Goal: Task Accomplishment & Management: Manage account settings

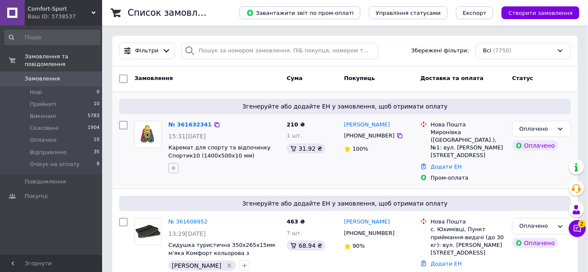
click at [172, 165] on icon "button" at bounding box center [173, 168] width 7 height 7
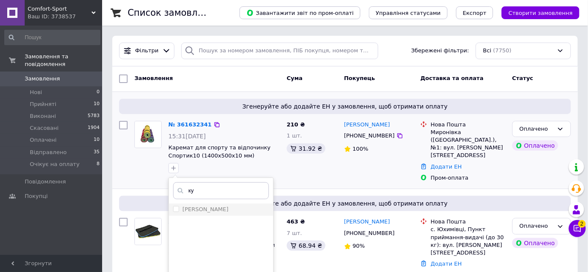
type input "ку"
click at [204, 213] on div "Кукушкина" at bounding box center [205, 209] width 46 height 8
click at [179, 211] on input "[PERSON_NAME]" at bounding box center [176, 209] width 6 height 6
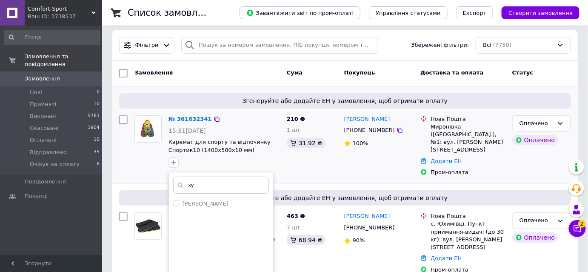
scroll to position [116, 0]
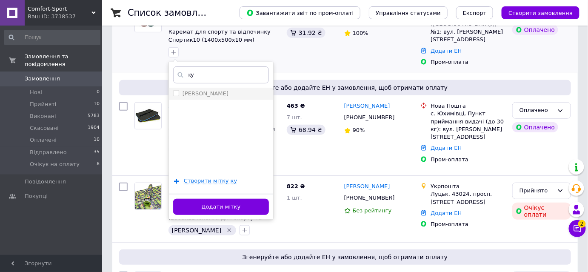
click at [194, 96] on label "[PERSON_NAME]" at bounding box center [205, 93] width 46 height 6
checkbox input "true"
click at [225, 208] on button "Додати мітку" at bounding box center [221, 207] width 96 height 17
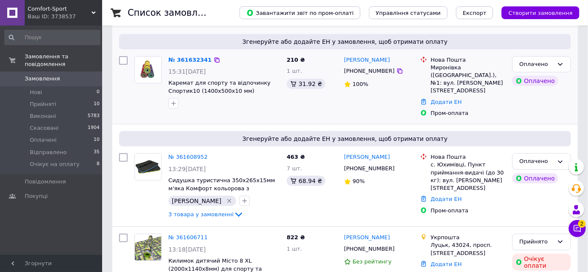
scroll to position [0, 0]
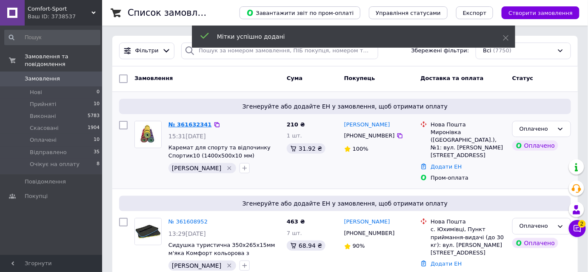
click at [186, 122] on link "№ 361632341" at bounding box center [189, 124] width 43 height 6
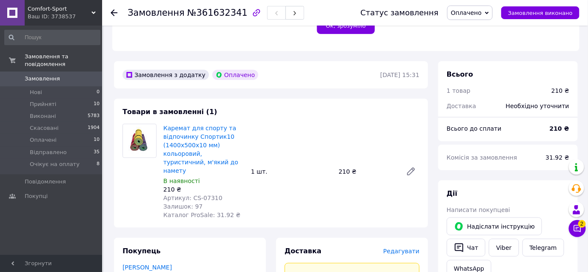
scroll to position [270, 0]
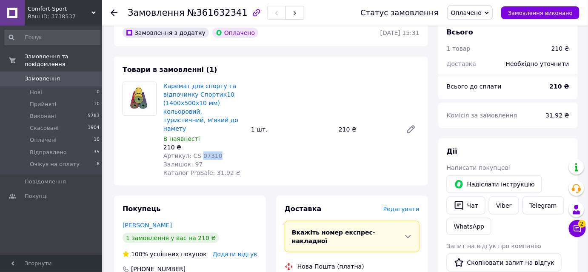
drag, startPoint x: 216, startPoint y: 130, endPoint x: 197, endPoint y: 131, distance: 18.7
click at [197, 151] on div "Артикул: CS-07310" at bounding box center [203, 155] width 81 height 9
copy span "07310"
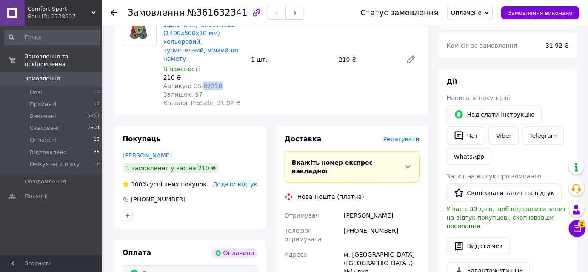
scroll to position [386, 0]
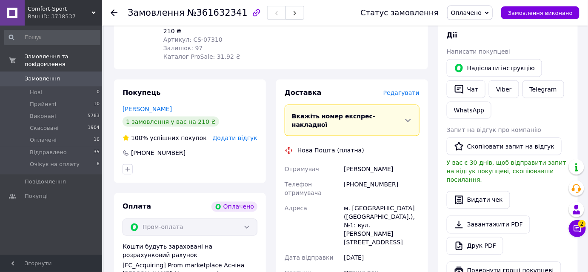
click at [113, 9] on icon at bounding box center [114, 12] width 7 height 7
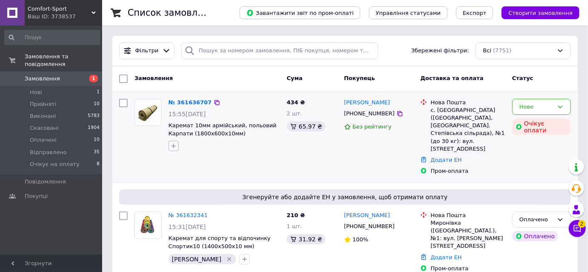
click at [175, 142] on icon "button" at bounding box center [173, 145] width 7 height 7
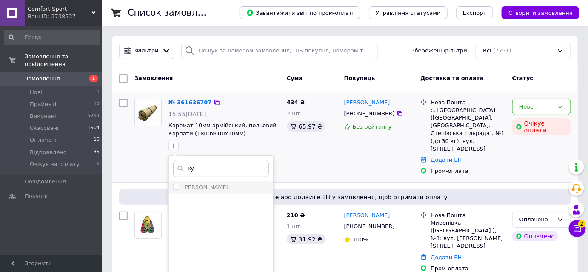
type input "ку"
click at [197, 188] on label "Кукушкина" at bounding box center [205, 187] width 46 height 6
checkbox input "true"
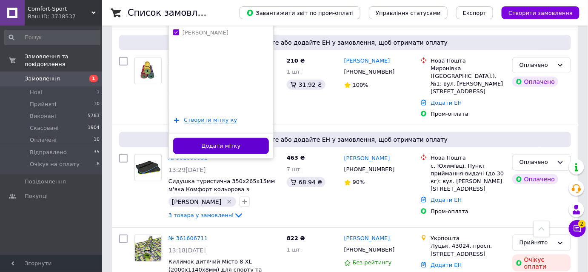
click at [201, 141] on button "Додати мітку" at bounding box center [221, 146] width 96 height 17
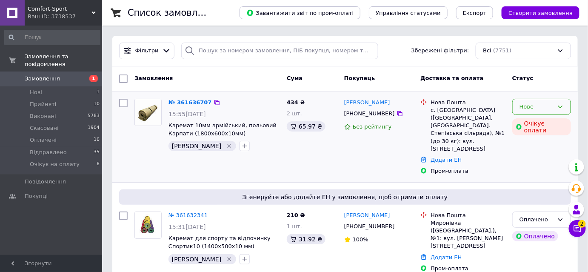
click at [534, 107] on div "Нове" at bounding box center [536, 106] width 34 height 9
click at [529, 120] on li "Прийнято" at bounding box center [541, 124] width 58 height 16
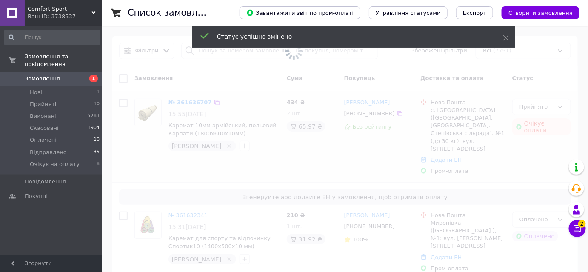
click at [187, 103] on span at bounding box center [294, 136] width 588 height 272
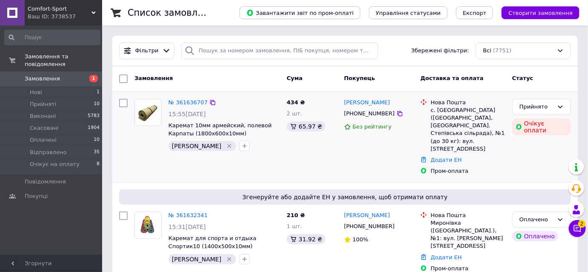
click at [178, 102] on link "№ 361636707" at bounding box center [187, 102] width 39 height 6
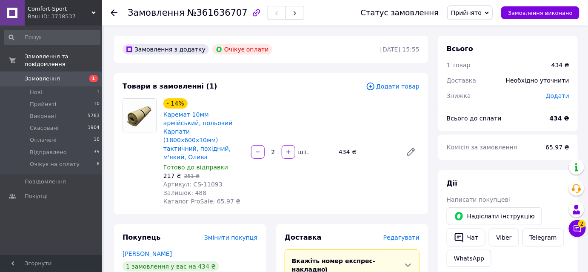
click at [112, 10] on icon at bounding box center [114, 12] width 7 height 7
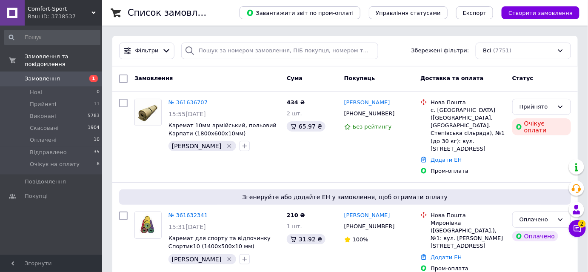
click at [62, 14] on div "Ваш ID: 3738537" at bounding box center [65, 17] width 74 height 8
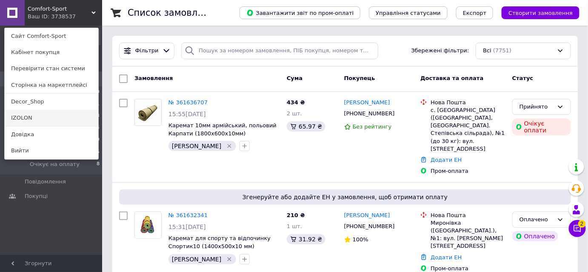
click at [42, 114] on link "IZOLON" at bounding box center [52, 118] width 94 height 16
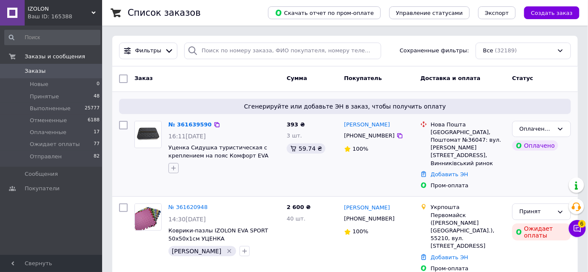
click at [172, 165] on icon "button" at bounding box center [173, 168] width 7 height 7
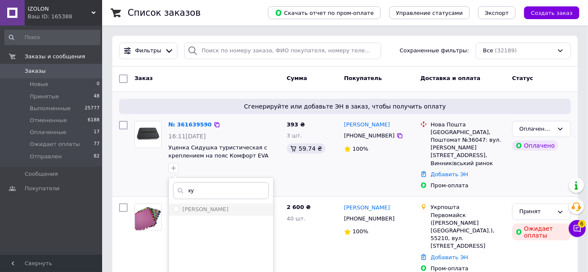
type input "ку"
click at [199, 211] on label "[PERSON_NAME]" at bounding box center [205, 209] width 46 height 6
checkbox input "true"
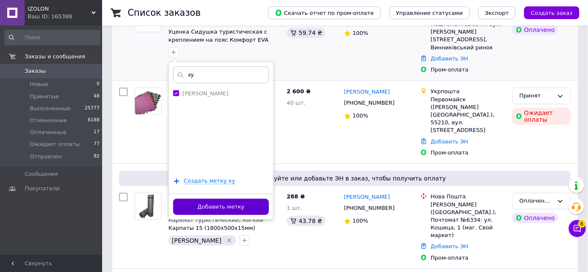
click at [209, 208] on button "Добавить метку" at bounding box center [221, 207] width 96 height 17
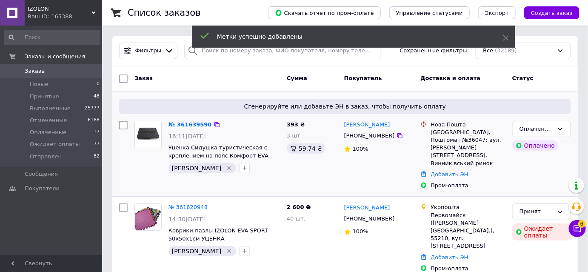
click at [190, 125] on link "№ 361639590" at bounding box center [189, 124] width 43 height 6
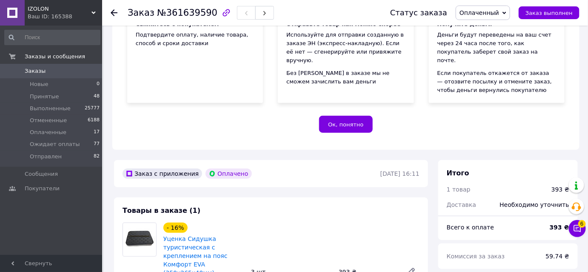
scroll to position [232, 0]
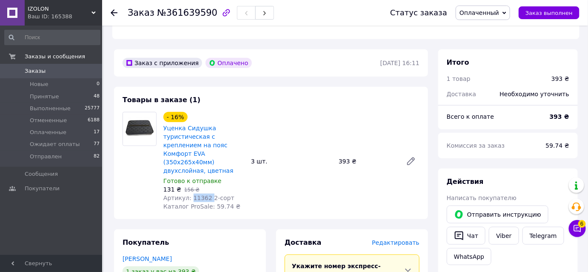
drag, startPoint x: 205, startPoint y: 182, endPoint x: 190, endPoint y: 181, distance: 15.4
click at [190, 194] on span "Артикул: 11362 2-сорт" at bounding box center [198, 197] width 71 height 7
copy span "11362"
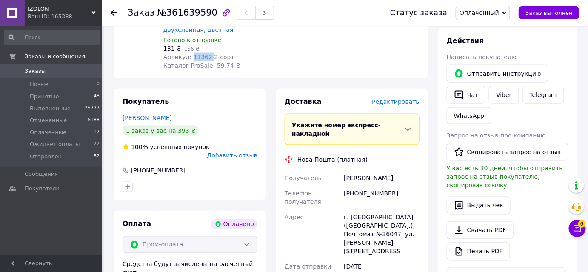
scroll to position [270, 0]
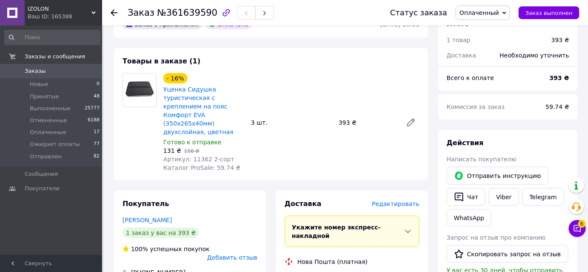
click at [114, 11] on icon at bounding box center [114, 12] width 7 height 7
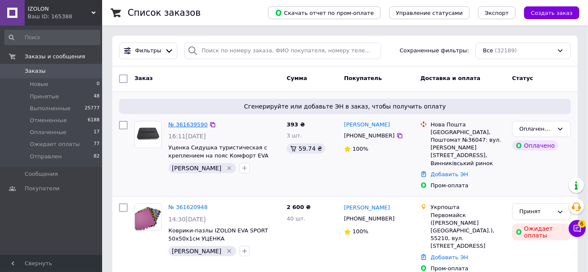
click at [178, 124] on link "№ 361639590" at bounding box center [187, 124] width 39 height 6
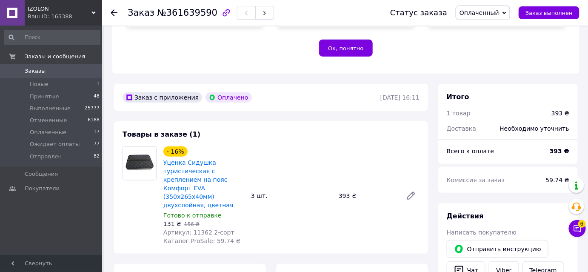
scroll to position [270, 0]
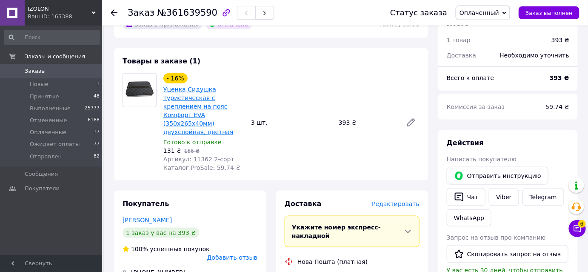
click at [188, 88] on link "Уценка Сидушка туристическая с креплением на пояс Комфорт EVA (350х265х40мм) дв…" at bounding box center [198, 110] width 70 height 49
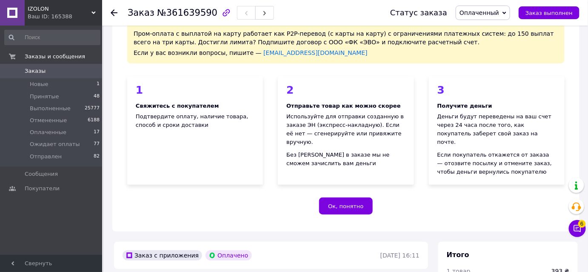
scroll to position [0, 0]
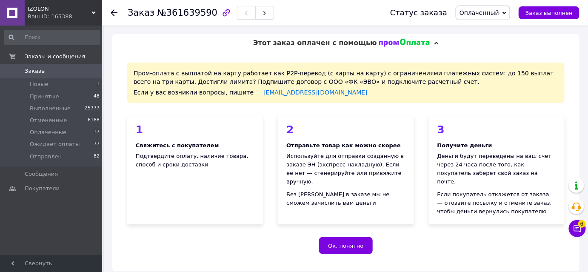
click at [113, 12] on use at bounding box center [114, 12] width 7 height 7
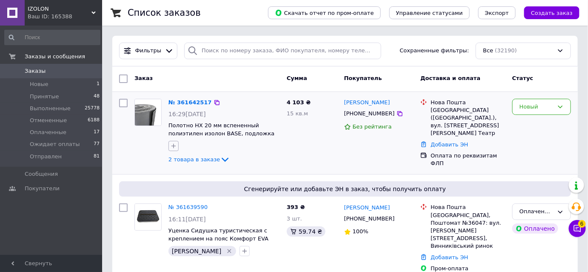
click at [174, 146] on icon "button" at bounding box center [173, 146] width 5 height 5
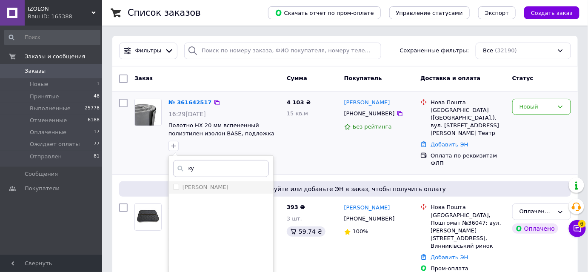
type input "ку"
click at [205, 191] on li "[PERSON_NAME]" at bounding box center [221, 187] width 104 height 12
checkbox input "true"
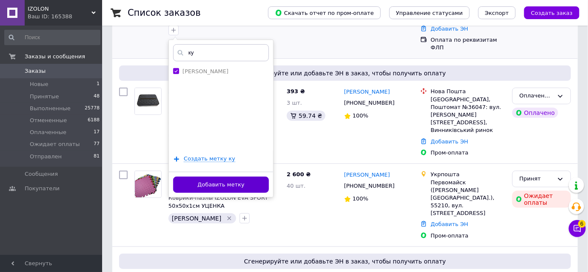
click at [229, 183] on button "Добавить метку" at bounding box center [221, 184] width 96 height 17
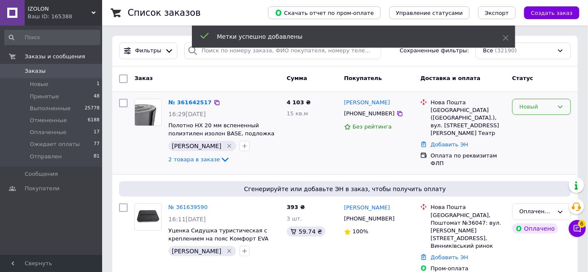
click at [533, 110] on div "Новый" at bounding box center [536, 106] width 34 height 9
click at [529, 122] on li "Принят" at bounding box center [541, 124] width 58 height 16
click at [190, 102] on link "№ 361642517" at bounding box center [187, 102] width 39 height 6
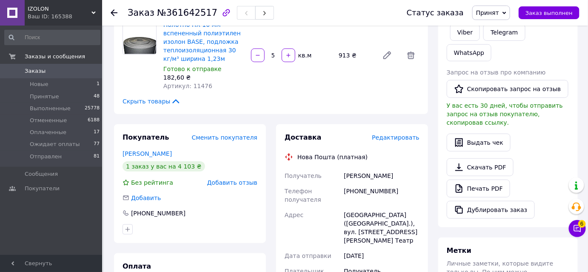
scroll to position [193, 0]
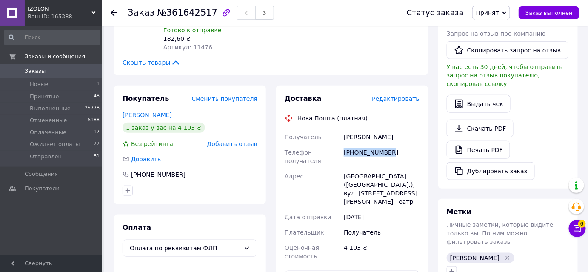
drag, startPoint x: 363, startPoint y: 148, endPoint x: 343, endPoint y: 147, distance: 20.0
click at [343, 147] on div "[PHONE_NUMBER]" at bounding box center [381, 157] width 79 height 24
copy div "[PHONE_NUMBER]"
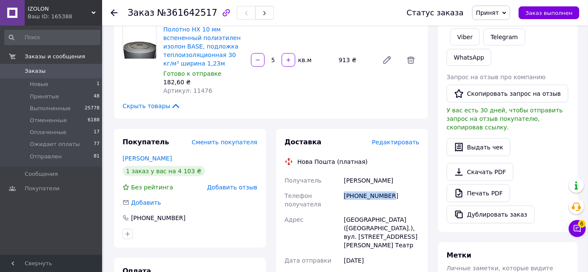
scroll to position [154, 0]
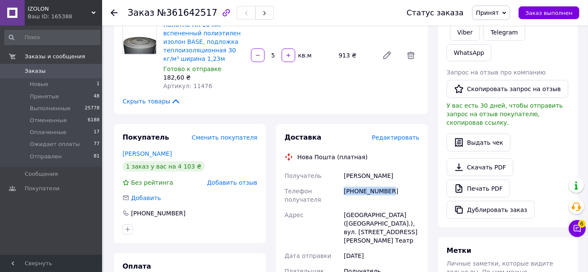
copy div "[PHONE_NUMBER]"
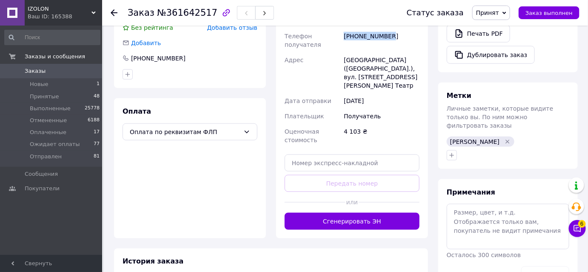
scroll to position [386, 0]
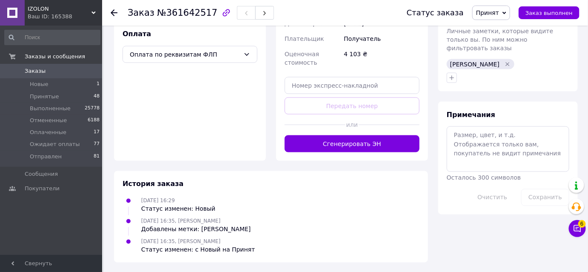
click at [114, 12] on use at bounding box center [114, 12] width 7 height 7
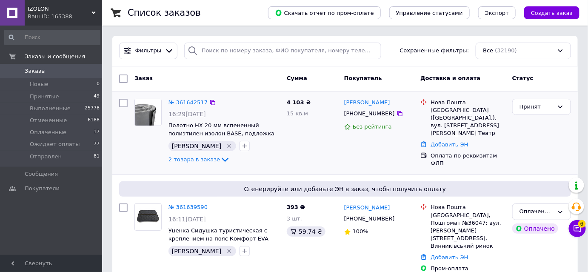
click at [227, 146] on icon "Удалить метку" at bounding box center [229, 146] width 4 height 4
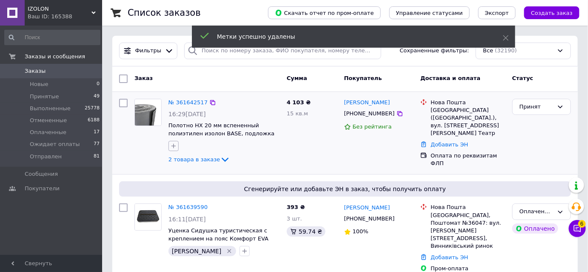
click at [174, 147] on icon "button" at bounding box center [173, 145] width 7 height 7
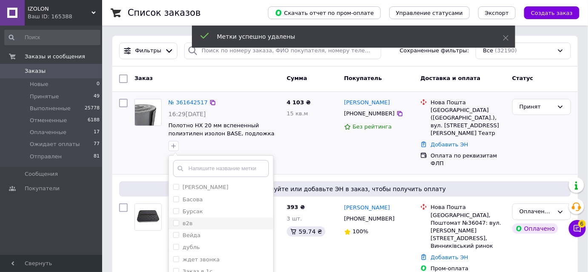
click at [191, 226] on div "в2в" at bounding box center [221, 223] width 96 height 8
checkbox input "true"
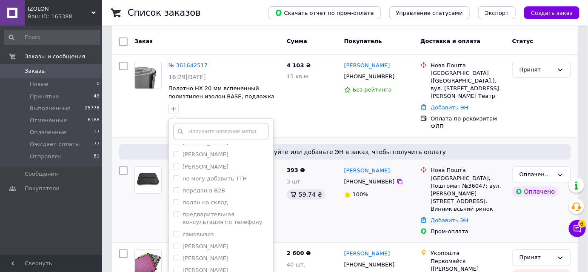
scroll to position [77, 0]
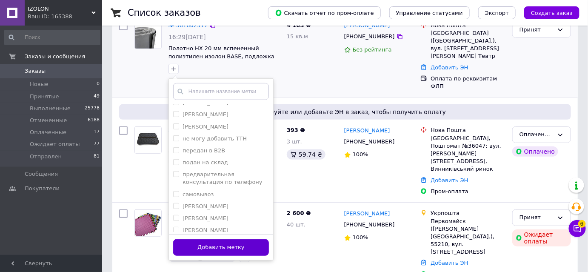
click at [220, 249] on button "Добавить метку" at bounding box center [221, 247] width 96 height 17
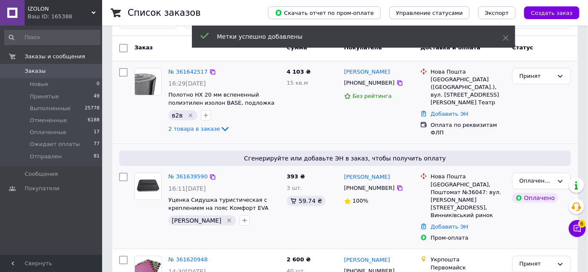
scroll to position [0, 0]
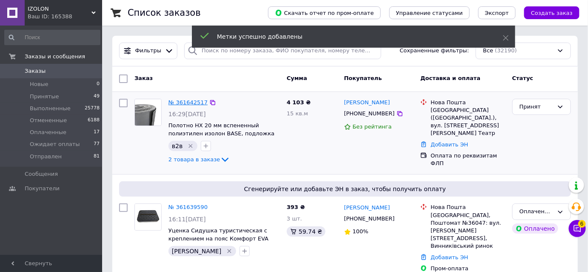
click at [182, 102] on link "№ 361642517" at bounding box center [187, 102] width 39 height 6
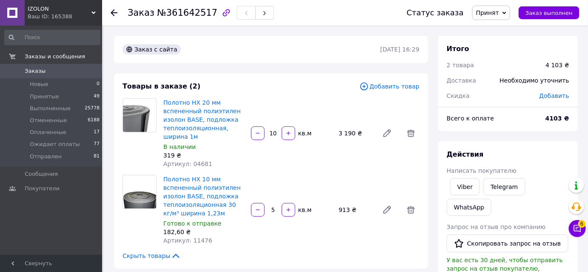
click at [111, 13] on icon at bounding box center [114, 12] width 7 height 7
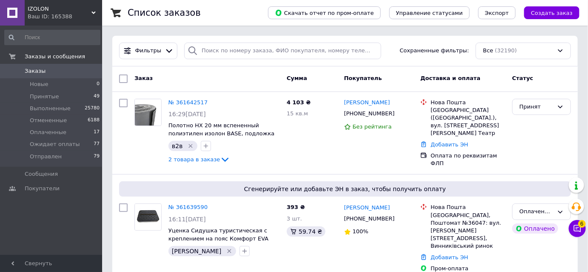
click at [79, 12] on span "IZOLON" at bounding box center [60, 9] width 64 height 8
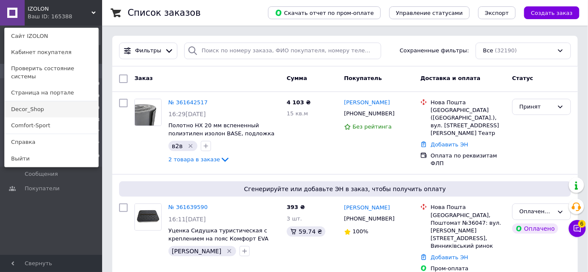
click at [32, 105] on link "Decor_Shop" at bounding box center [52, 109] width 94 height 16
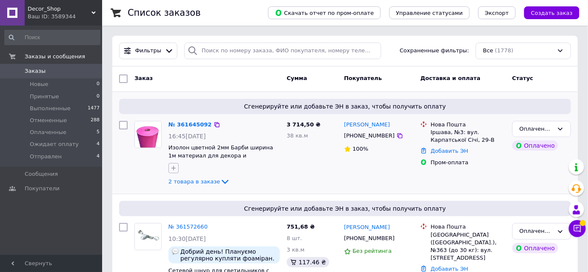
click at [173, 171] on icon "button" at bounding box center [173, 168] width 7 height 7
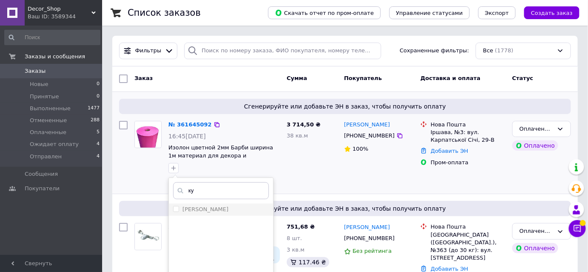
type input "ку"
click at [195, 207] on label "[PERSON_NAME]" at bounding box center [205, 209] width 46 height 6
checkbox input "true"
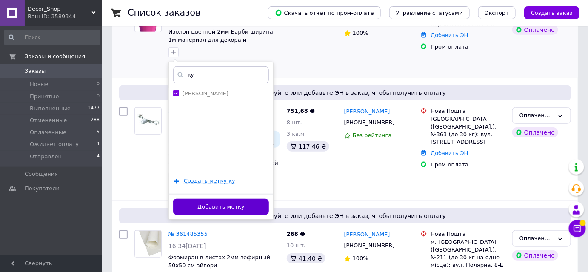
click at [220, 205] on button "Добавить метку" at bounding box center [221, 207] width 96 height 17
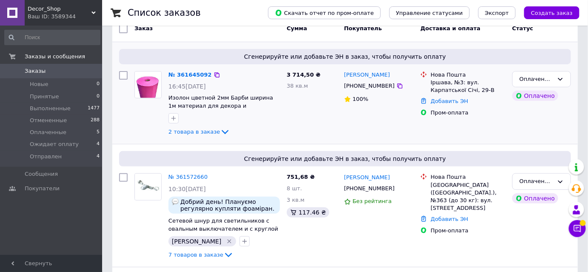
scroll to position [38, 0]
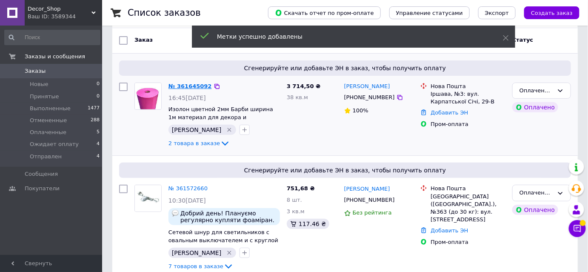
click at [189, 85] on link "№ 361645092" at bounding box center [189, 86] width 43 height 6
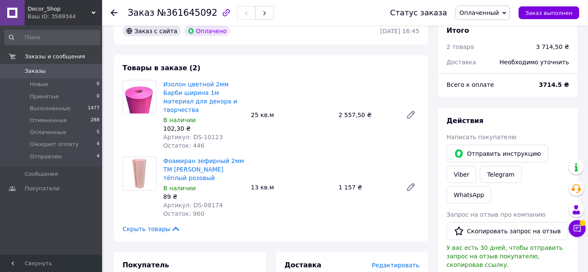
scroll to position [309, 0]
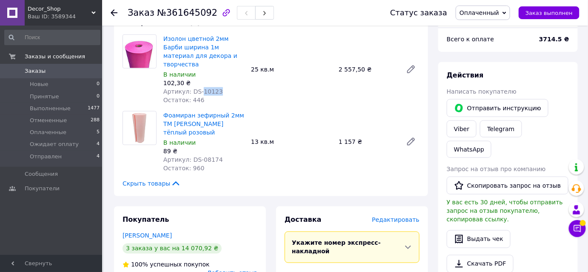
drag, startPoint x: 213, startPoint y: 73, endPoint x: 198, endPoint y: 76, distance: 15.1
click at [198, 87] on div "Артикул: DS-10123" at bounding box center [203, 91] width 81 height 9
copy span "10123"
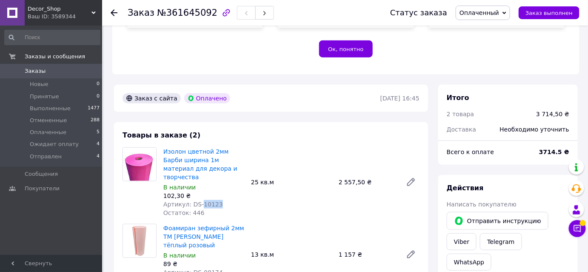
scroll to position [270, 0]
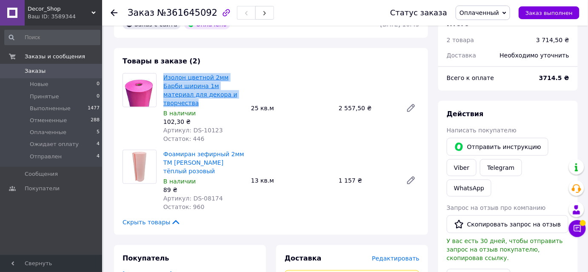
drag, startPoint x: 222, startPoint y: 88, endPoint x: 164, endPoint y: 72, distance: 61.0
click at [164, 73] on span "Изолон цветной 2мм Барби ширина 1м материал для декора и творчества" at bounding box center [203, 90] width 81 height 34
copy link "Изолон цветной 2мм Барби ширина 1м материал для декора и творчества"
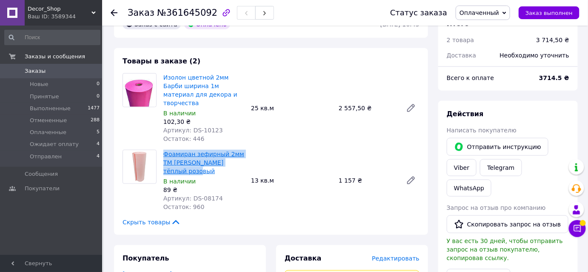
drag, startPoint x: 198, startPoint y: 154, endPoint x: 164, endPoint y: 135, distance: 39.2
click at [164, 150] on span "Фоамиран зефирный 2мм TM Volpe Rosa тёплый розовый" at bounding box center [203, 163] width 81 height 26
copy link "Фоамиран зефирный 2мм TM Volpe Rosa тёплый розовый"
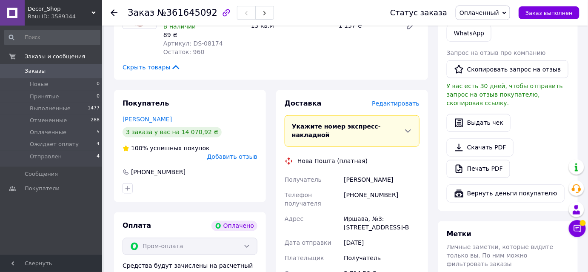
scroll to position [463, 0]
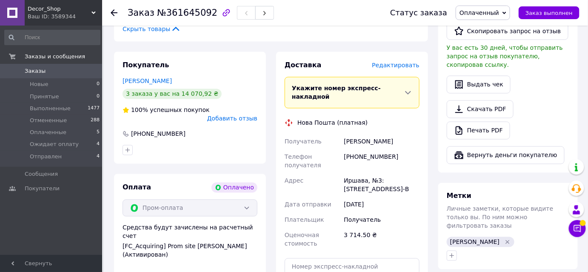
drag, startPoint x: 404, startPoint y: 164, endPoint x: 342, endPoint y: 156, distance: 62.5
click at [342, 173] on div "Иршава, №3: ул. Карпатской Сечи, 29-В" at bounding box center [381, 185] width 79 height 24
copy div "Иршава, №3: ул. Карпатской Сечи, 29-В"
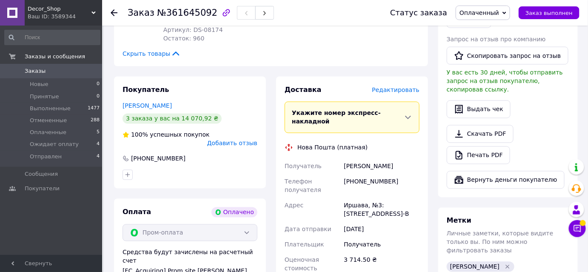
scroll to position [425, 0]
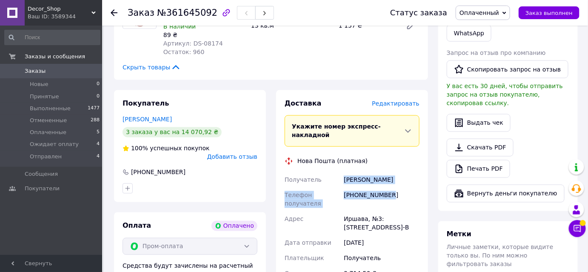
drag, startPoint x: 386, startPoint y: 170, endPoint x: 339, endPoint y: 149, distance: 51.6
click at [339, 172] on div "Получатель Матіко Тетяна Телефон получателя +380968396367 Адрес Иршава, №3: ул.…" at bounding box center [352, 230] width 138 height 117
copy div "Получатель Матіко Тетяна Телефон получателя +380968396367"
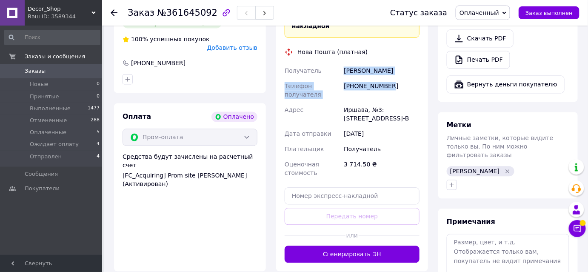
scroll to position [541, 0]
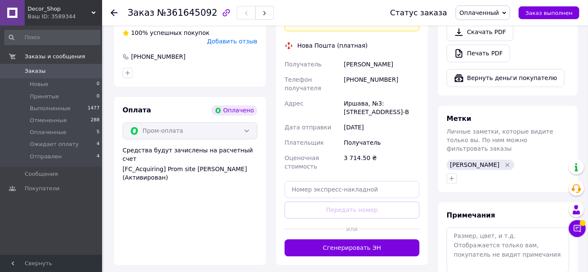
click at [116, 11] on icon at bounding box center [114, 12] width 7 height 7
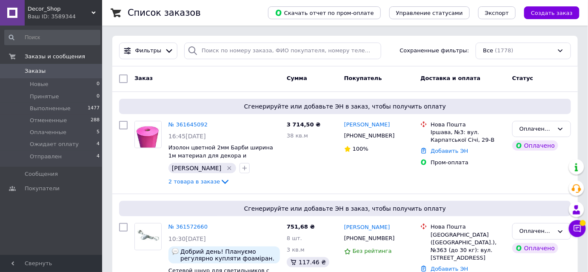
click at [65, 11] on span "Decor_Shop" at bounding box center [60, 9] width 64 height 8
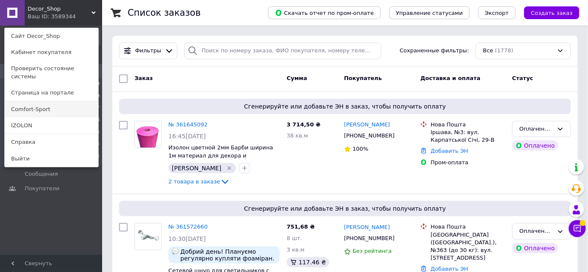
click at [41, 105] on link "Comfort-Sport" at bounding box center [52, 109] width 94 height 16
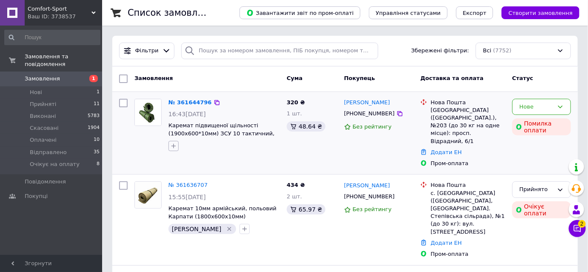
click at [171, 148] on icon "button" at bounding box center [173, 145] width 7 height 7
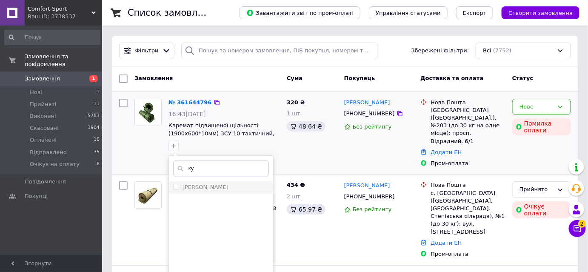
type input "ку"
click at [206, 185] on label "Кукушкина" at bounding box center [205, 187] width 46 height 6
checkbox input "true"
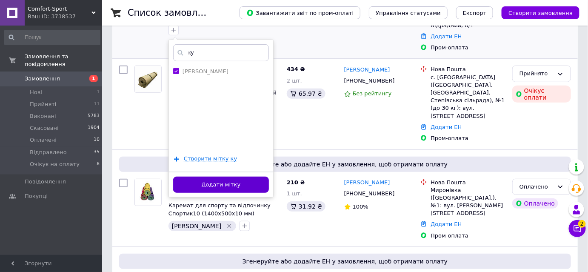
click at [218, 187] on button "Додати мітку" at bounding box center [221, 184] width 96 height 17
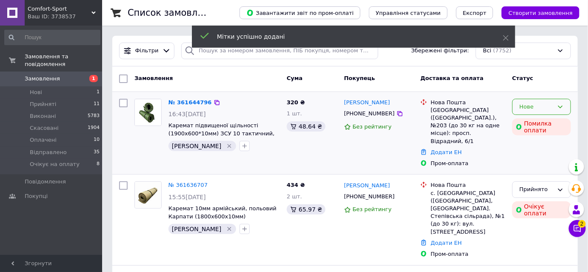
click at [546, 107] on div "Нове" at bounding box center [536, 106] width 34 height 9
click at [541, 125] on li "Прийнято" at bounding box center [541, 124] width 58 height 16
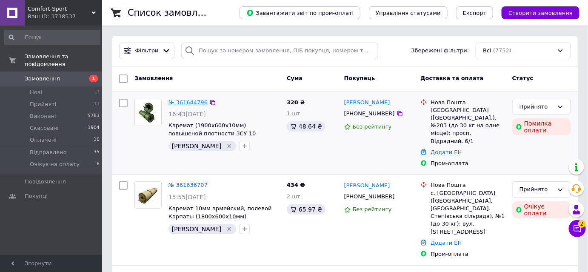
click at [183, 102] on link "№ 361644796" at bounding box center [187, 102] width 39 height 6
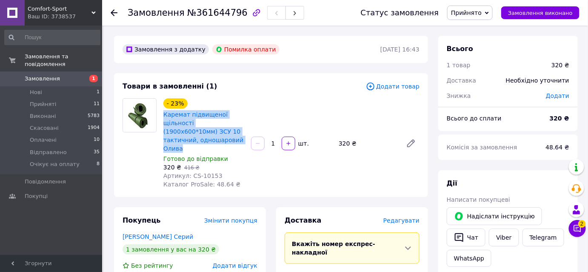
drag, startPoint x: 225, startPoint y: 139, endPoint x: 163, endPoint y: 114, distance: 67.2
click at [163, 114] on div "Каремат підвищеної щільності (1900х600*10мм) ЗСУ 10 тактичний, одношаровий Олива" at bounding box center [203, 131] width 82 height 44
copy link "Каремат підвищеної щільності (1900х600*10мм) ЗСУ 10 тактичний, одношаровий Олива"
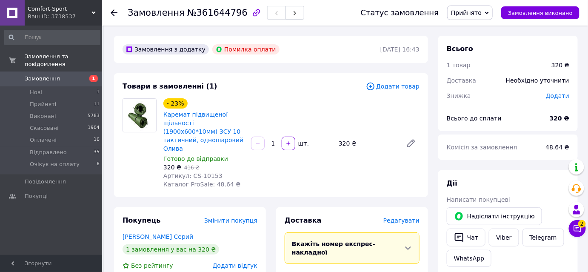
click at [115, 10] on icon at bounding box center [114, 12] width 7 height 7
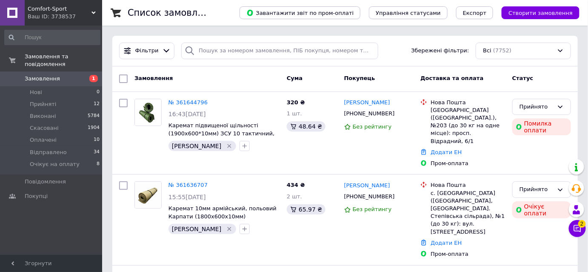
click at [57, 10] on span "Comfort-Sport" at bounding box center [60, 9] width 64 height 8
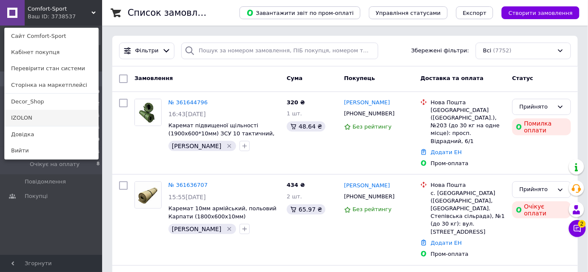
click at [29, 115] on link "IZOLON" at bounding box center [52, 118] width 94 height 16
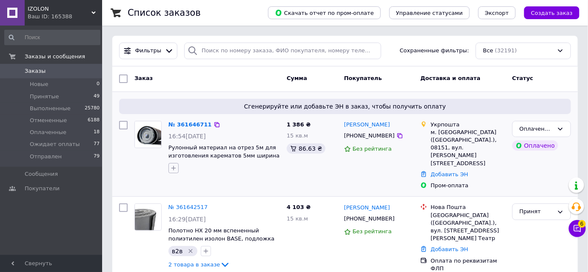
click at [173, 170] on icon "button" at bounding box center [173, 168] width 7 height 7
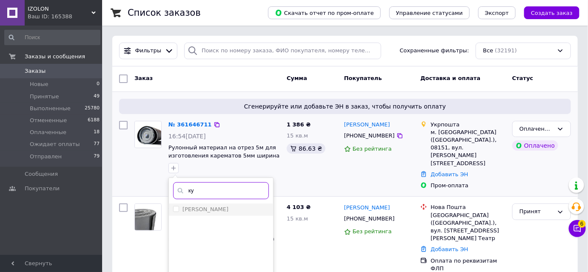
type input "ку"
click at [222, 206] on div "[PERSON_NAME]" at bounding box center [221, 209] width 96 height 8
checkbox input "true"
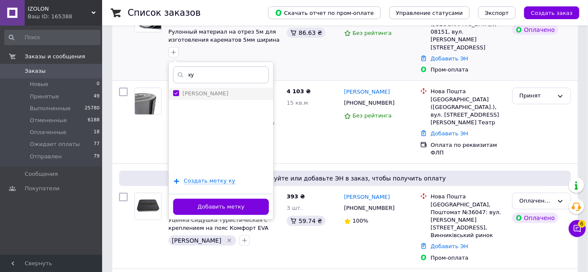
click at [222, 206] on button "Добавить метку" at bounding box center [221, 207] width 96 height 17
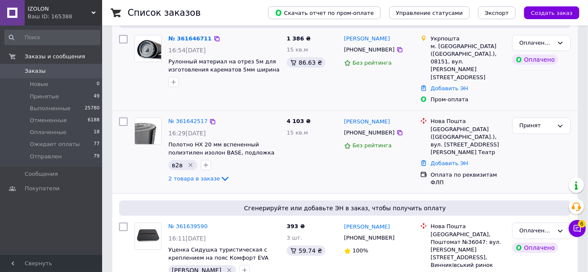
scroll to position [38, 0]
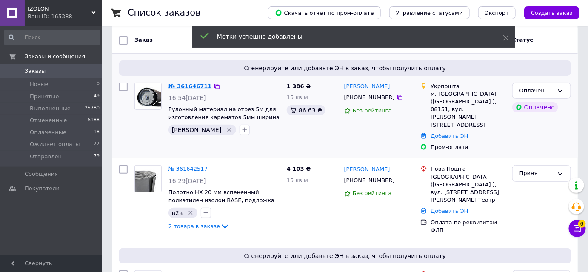
click at [189, 88] on link "№ 361646711" at bounding box center [189, 86] width 43 height 6
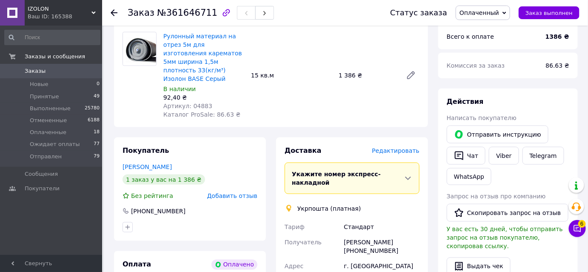
scroll to position [270, 0]
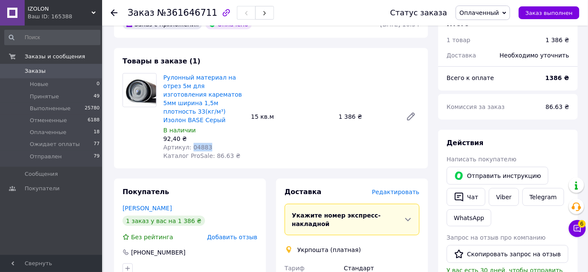
drag, startPoint x: 205, startPoint y: 129, endPoint x: 189, endPoint y: 133, distance: 17.0
click at [189, 143] on div "Артикул: 04883" at bounding box center [203, 147] width 81 height 9
copy span "04883"
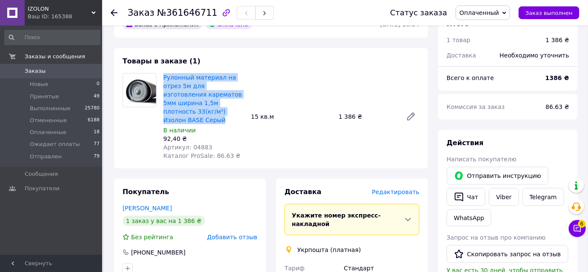
drag, startPoint x: 209, startPoint y: 104, endPoint x: 162, endPoint y: 73, distance: 56.1
click at [162, 73] on div "Рулонный материал на отрез 5м для изготовления карематов 5мм ширина 1,5м плотно…" at bounding box center [204, 116] width 88 height 90
copy link "Рулонный материал на отрез 5м для изготовления карематов 5мм ширина 1,5м плотно…"
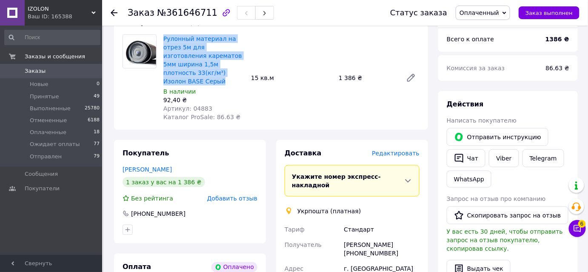
scroll to position [193, 0]
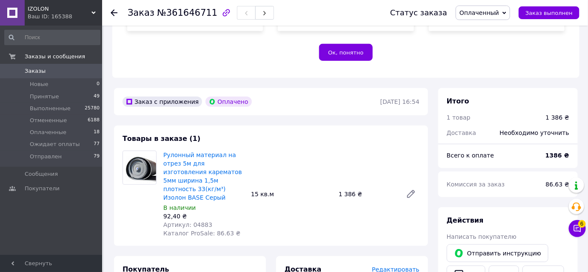
click at [267, 129] on div "Товары в заказе (1) Рулонный материал на отрез 5м для изготовления карематов 5м…" at bounding box center [271, 185] width 314 height 120
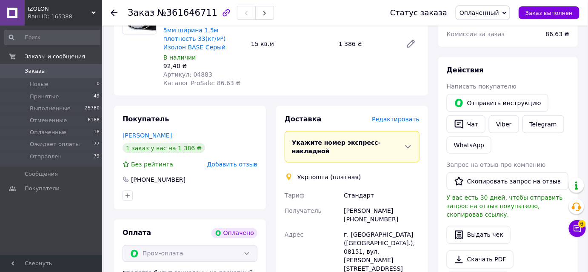
scroll to position [348, 0]
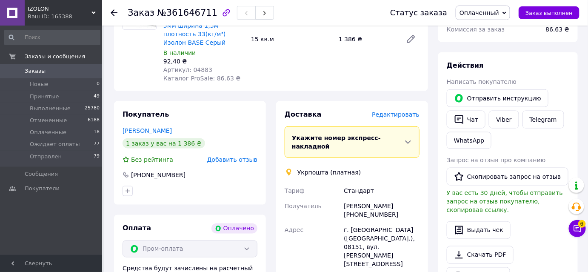
click at [113, 15] on icon at bounding box center [114, 12] width 7 height 7
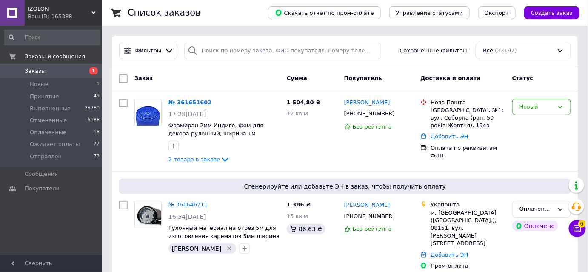
click at [62, 9] on span "IZOLON" at bounding box center [60, 9] width 64 height 8
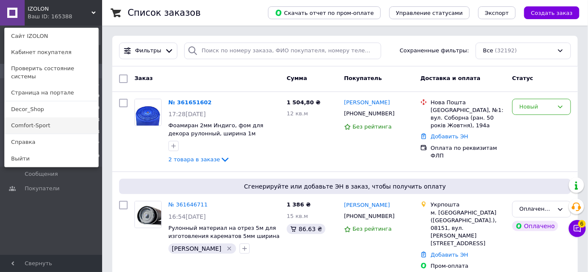
click at [34, 117] on link "Comfort-Sport" at bounding box center [52, 125] width 94 height 16
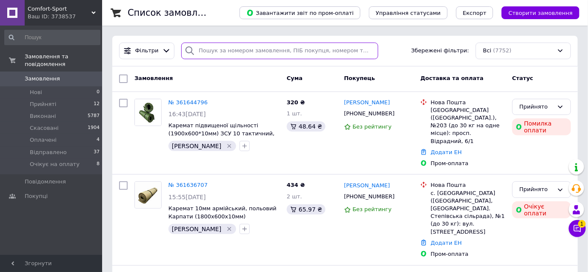
click at [277, 51] on input "search" at bounding box center [279, 51] width 197 height 17
paste input "[PHONE_NUMBER]"
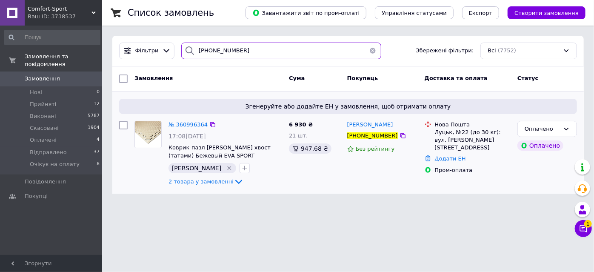
type input "+380983143206"
click at [199, 123] on span "№ 360996364" at bounding box center [187, 124] width 39 height 6
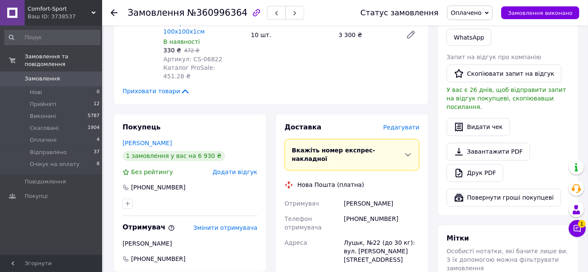
scroll to position [541, 0]
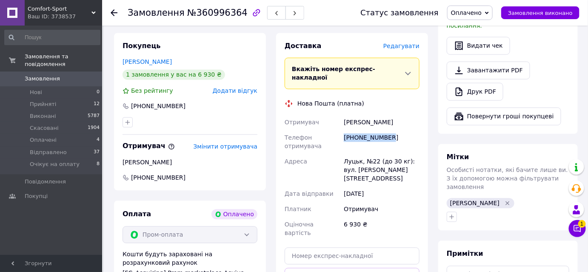
drag, startPoint x: 392, startPoint y: 86, endPoint x: 345, endPoint y: 84, distance: 47.6
click at [345, 130] on div "+380955543498" at bounding box center [381, 142] width 79 height 24
copy div "+380955543498"
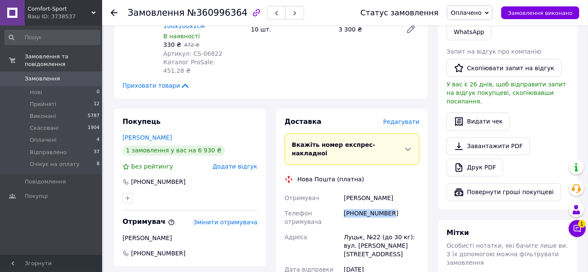
scroll to position [386, 0]
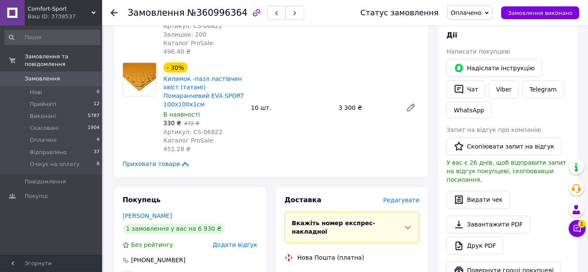
click at [90, 11] on span "Comfort-Sport" at bounding box center [60, 9] width 64 height 8
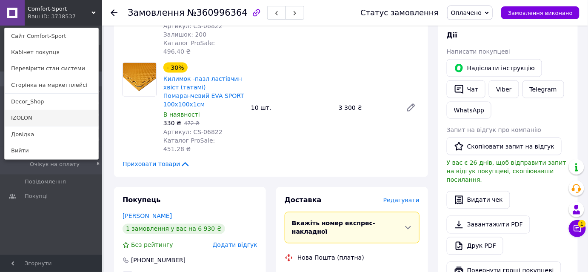
click at [47, 116] on link "IZOLON" at bounding box center [52, 118] width 94 height 16
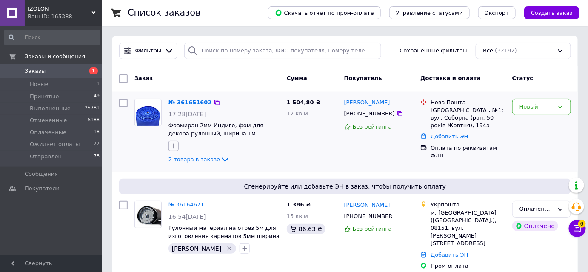
click at [176, 145] on icon "button" at bounding box center [173, 145] width 7 height 7
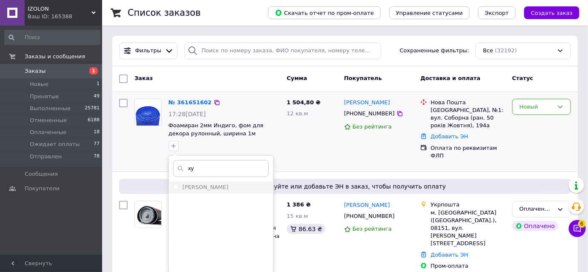
type input "ку"
click at [202, 189] on label "[PERSON_NAME]" at bounding box center [205, 187] width 46 height 6
checkbox input "true"
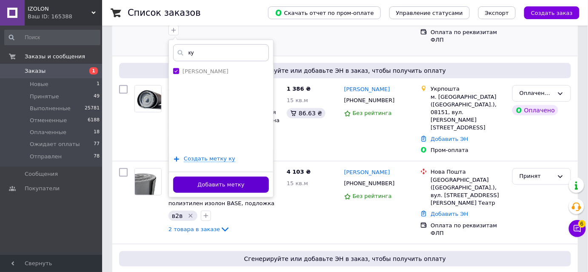
click at [219, 184] on button "Добавить метку" at bounding box center [221, 184] width 96 height 17
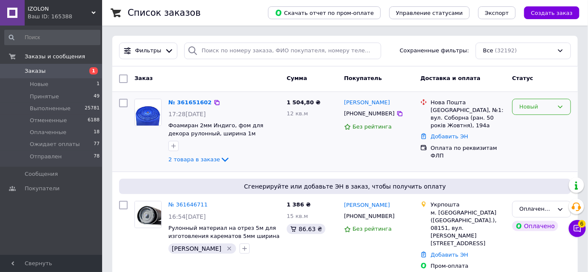
click at [536, 102] on div "Новый" at bounding box center [536, 106] width 34 height 9
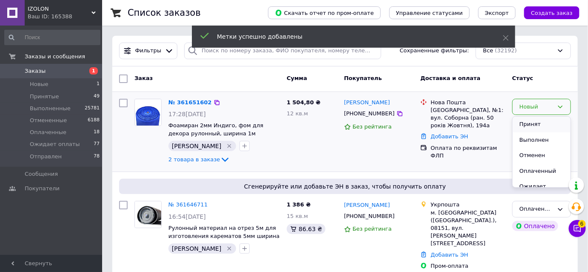
click at [536, 119] on li "Принят" at bounding box center [541, 124] width 58 height 16
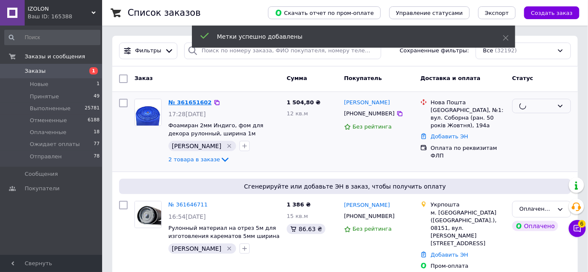
click at [193, 104] on link "№ 361651602" at bounding box center [189, 102] width 43 height 6
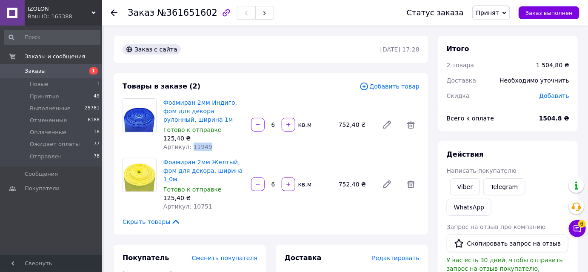
drag, startPoint x: 207, startPoint y: 148, endPoint x: 189, endPoint y: 148, distance: 18.3
click at [189, 148] on div "Артикул: 11949" at bounding box center [203, 146] width 81 height 9
copy span "11949"
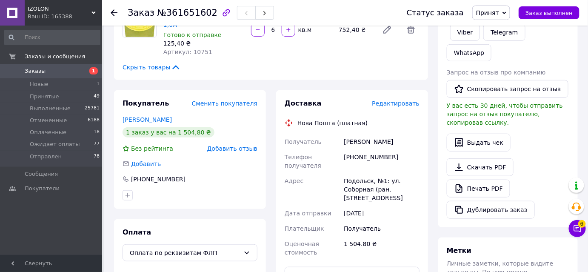
scroll to position [193, 0]
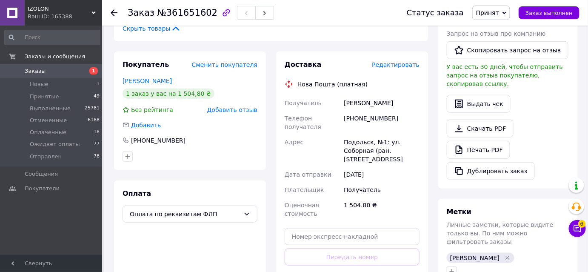
click at [114, 13] on icon at bounding box center [114, 12] width 7 height 7
